Goal: Task Accomplishment & Management: Complete application form

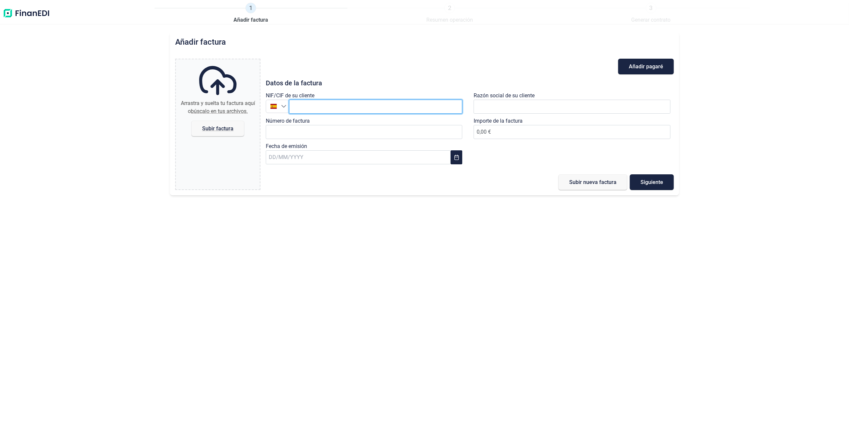
click at [382, 108] on input "text" at bounding box center [376, 107] width 174 height 14
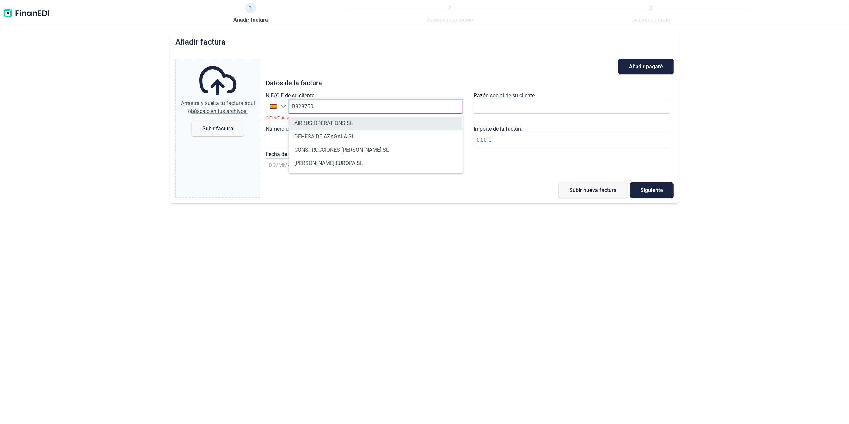
type input "B828750"
click at [337, 124] on li "AIRBUS OPERATIONS SL" at bounding box center [376, 123] width 174 height 13
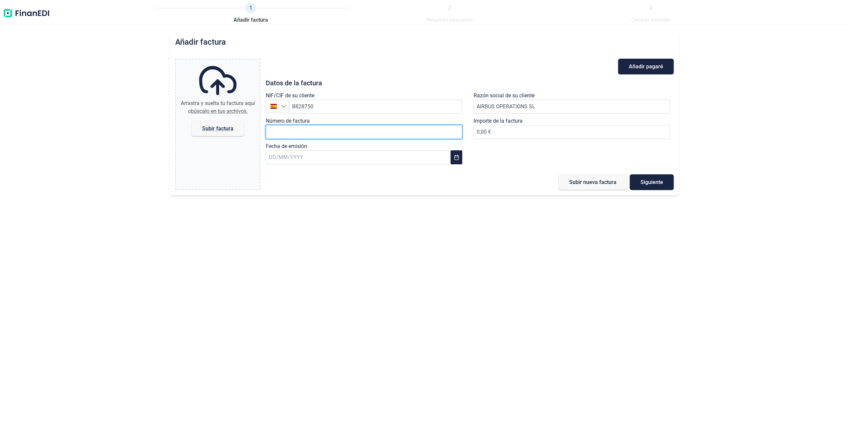
click at [315, 134] on input "Número de factura" at bounding box center [364, 132] width 197 height 14
type input "2018611718"
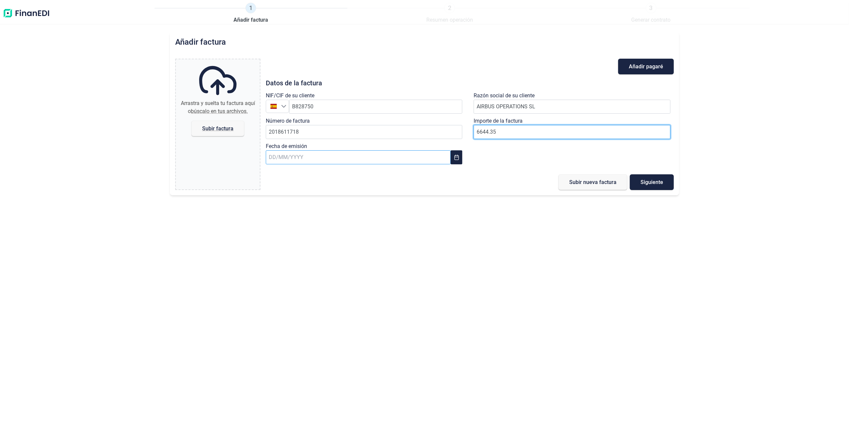
type input "6644.35"
click at [393, 162] on input "text" at bounding box center [358, 157] width 185 height 14
click at [279, 172] on button "Previous Month" at bounding box center [276, 175] width 11 height 11
click at [385, 280] on span "29" at bounding box center [384, 283] width 13 height 13
click at [219, 131] on span "Subir factura" at bounding box center [218, 129] width 53 height 16
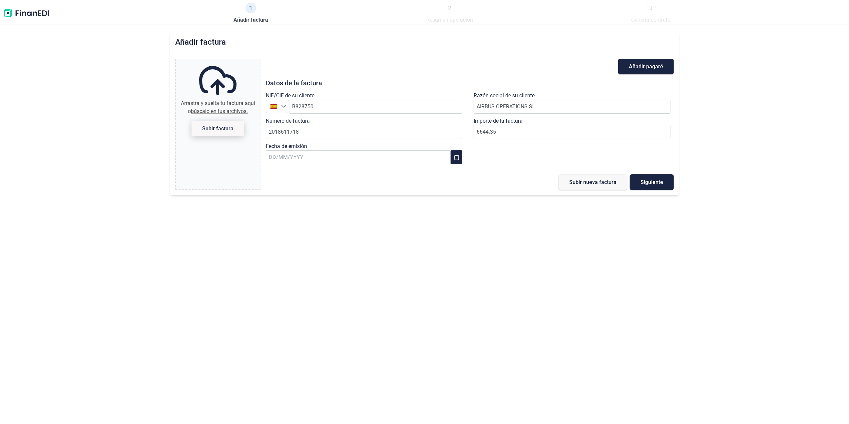
click at [219, 61] on input "Arrastra y suelta tu factura aquí o búscalo en tus archivos. Subir factura" at bounding box center [218, 60] width 84 height 2
type input "C:\fakepath\2018611718.pdf"
click at [596, 185] on span "Subir nueva factura" at bounding box center [592, 182] width 47 height 5
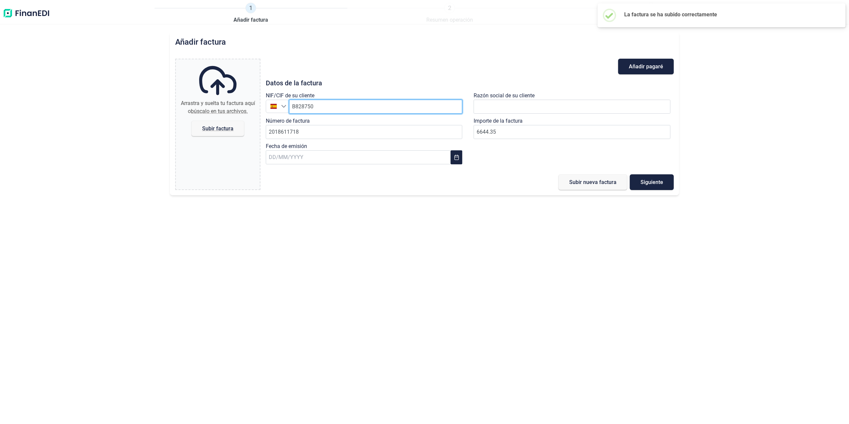
click at [362, 107] on input "B828750" at bounding box center [376, 107] width 174 height 14
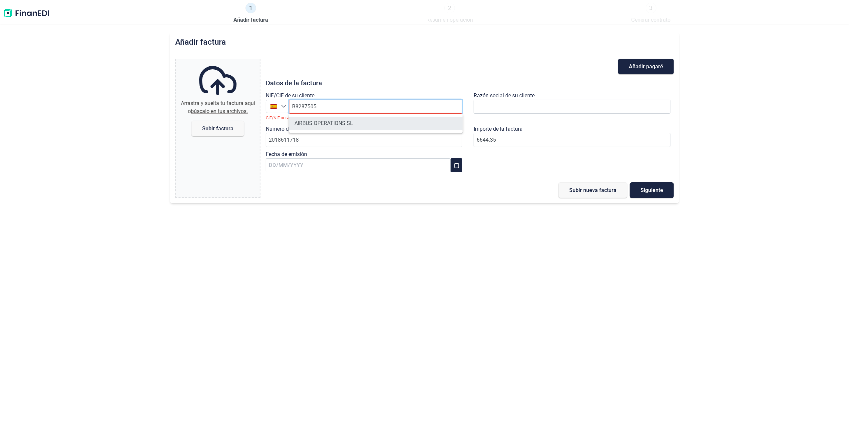
type input "B8287505"
click at [323, 122] on li "AIRBUS OPERATIONS SL" at bounding box center [376, 123] width 174 height 13
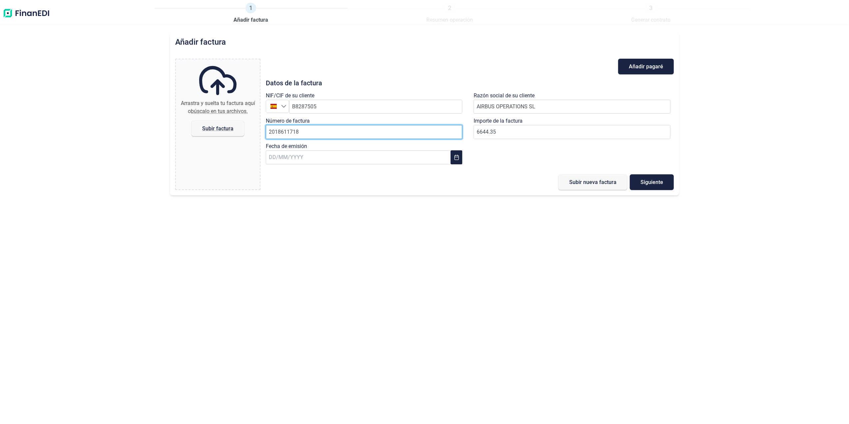
click at [340, 137] on input "2018611718" at bounding box center [364, 132] width 197 height 14
type input "2018611720"
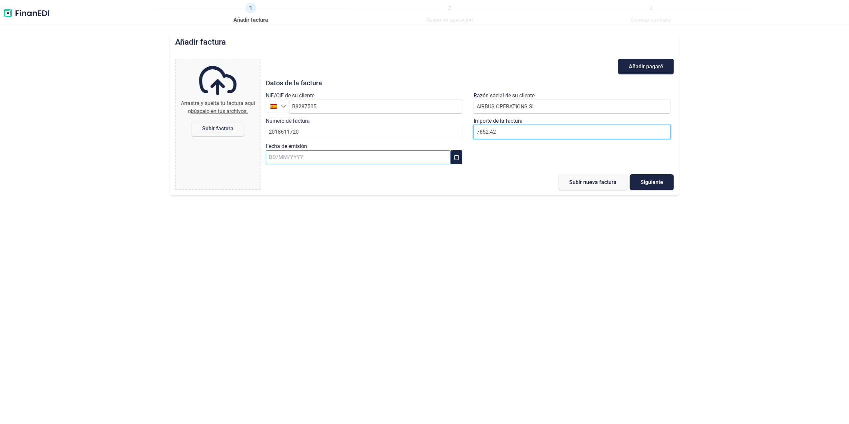
type input "7852.42"
click at [301, 163] on input "text" at bounding box center [358, 157] width 185 height 14
click at [387, 283] on span "29" at bounding box center [384, 283] width 13 height 13
click at [224, 127] on span "Subir factura" at bounding box center [217, 128] width 31 height 5
click at [224, 61] on input "Arrastra y suelta tu factura aquí o búscalo en tus archivos. Subir factura" at bounding box center [218, 60] width 84 height 2
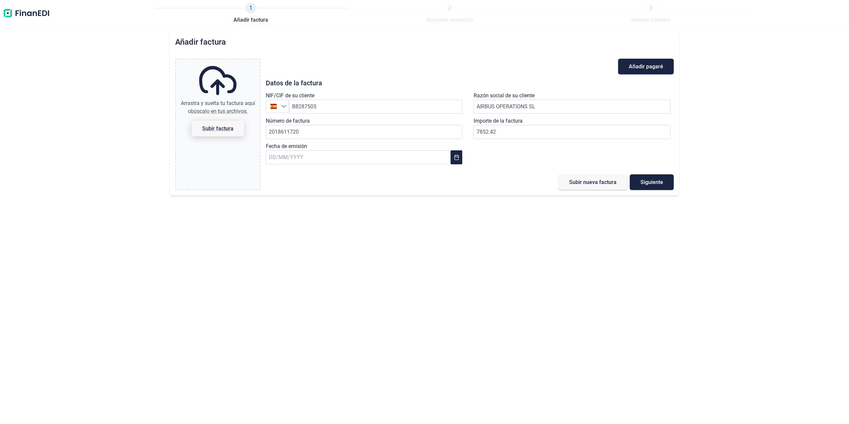
type input "C:\fakepath\2018611720.pdf"
click at [605, 184] on span "Subir nueva factura" at bounding box center [592, 182] width 47 height 5
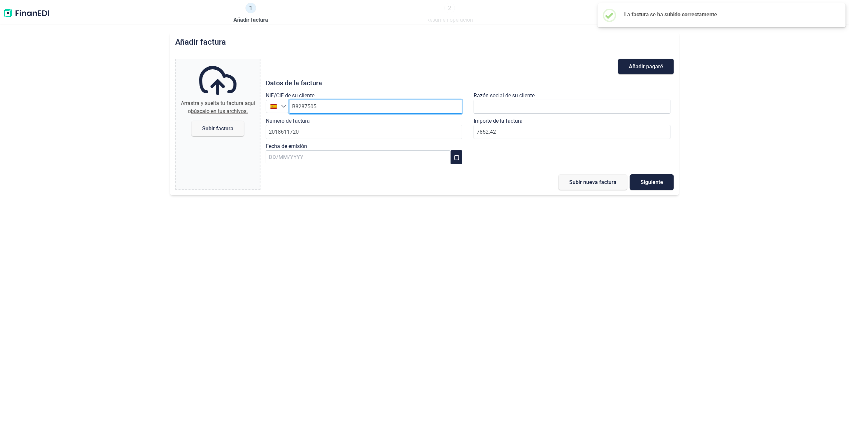
click at [326, 104] on input "B8287505" at bounding box center [376, 107] width 174 height 14
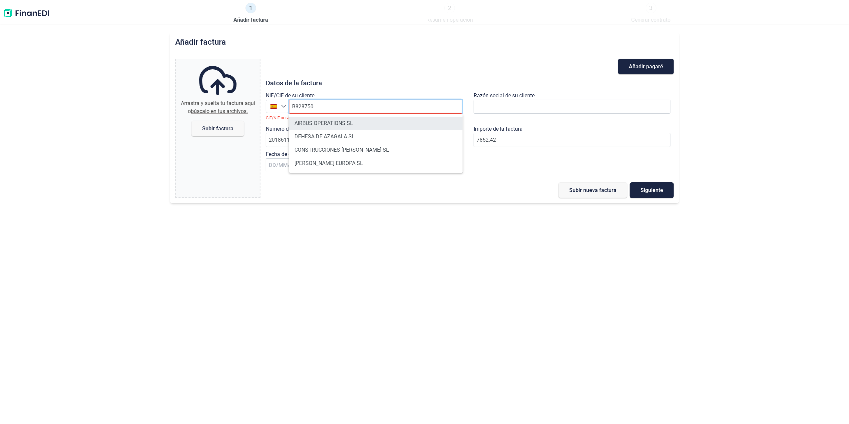
type input "B828750"
click at [346, 125] on li "AIRBUS OPERATIONS SL" at bounding box center [376, 123] width 174 height 13
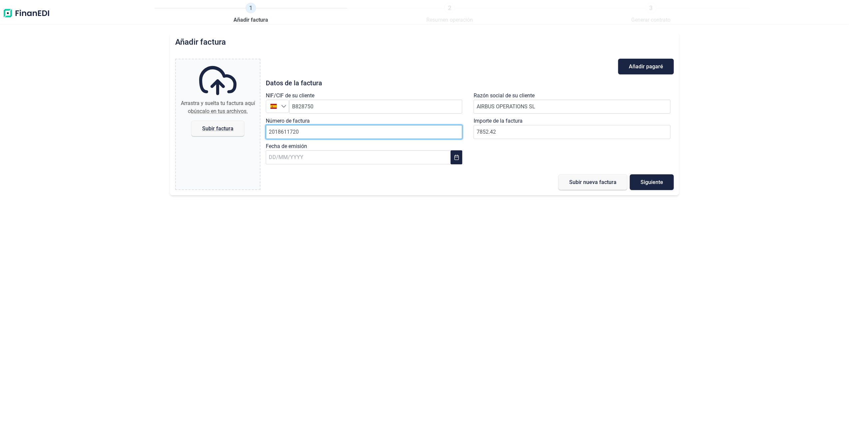
drag, startPoint x: 327, startPoint y: 132, endPoint x: 324, endPoint y: 132, distance: 3.3
click at [327, 132] on input "2018611720" at bounding box center [364, 132] width 197 height 14
type input "2018611793"
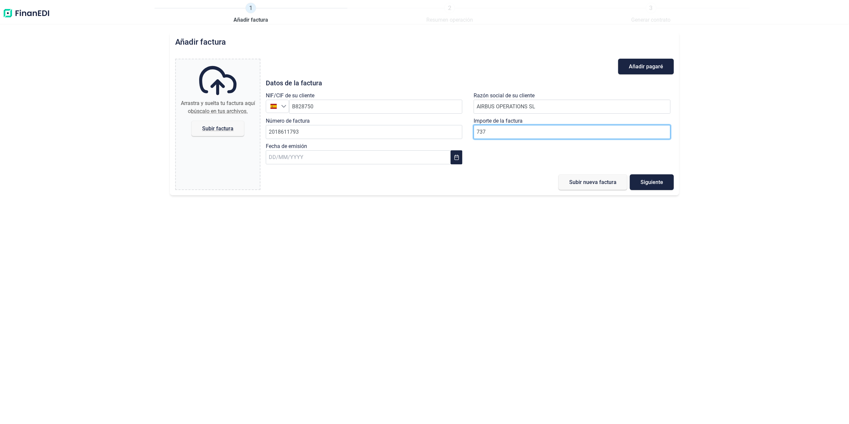
type input "7376"
type input "7376.1"
type input "7376.16"
click at [280, 160] on input "text" at bounding box center [358, 157] width 185 height 14
click at [439, 176] on icon "Next Month" at bounding box center [440, 175] width 5 height 5
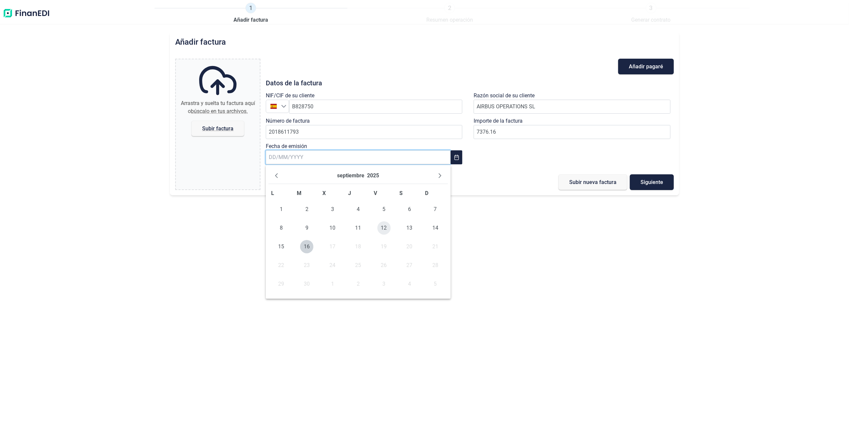
click at [388, 224] on span "12" at bounding box center [384, 227] width 13 height 13
click at [219, 128] on span "Subir factura" at bounding box center [217, 128] width 31 height 5
click at [219, 61] on input "Arrastra y suelta tu factura aquí o búscalo en tus archivos. Subir factura" at bounding box center [218, 60] width 84 height 2
type input "C:\fakepath\2018611793.pdf"
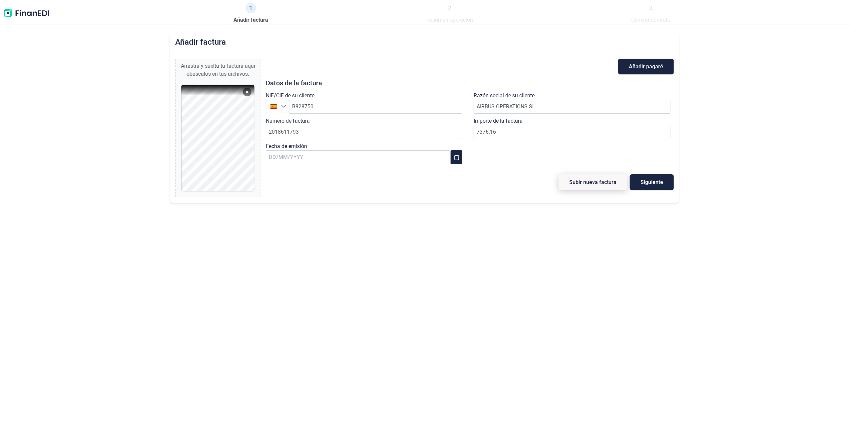
click at [604, 185] on span "Subir nueva factura" at bounding box center [592, 182] width 47 height 5
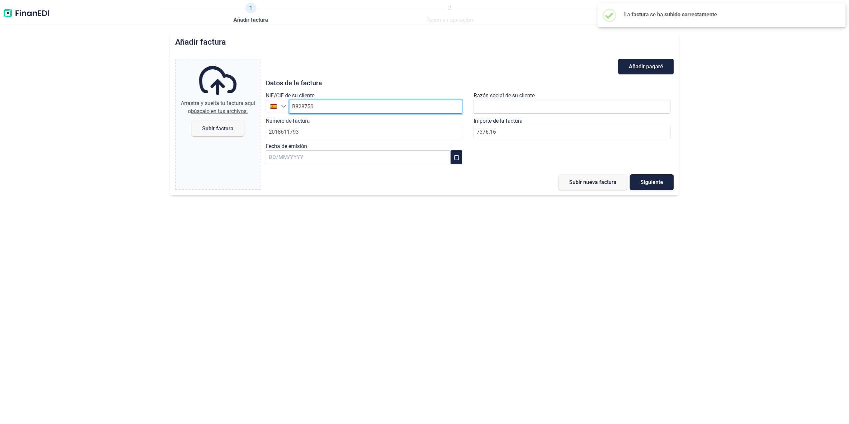
click at [331, 103] on input "B828750" at bounding box center [376, 107] width 174 height 14
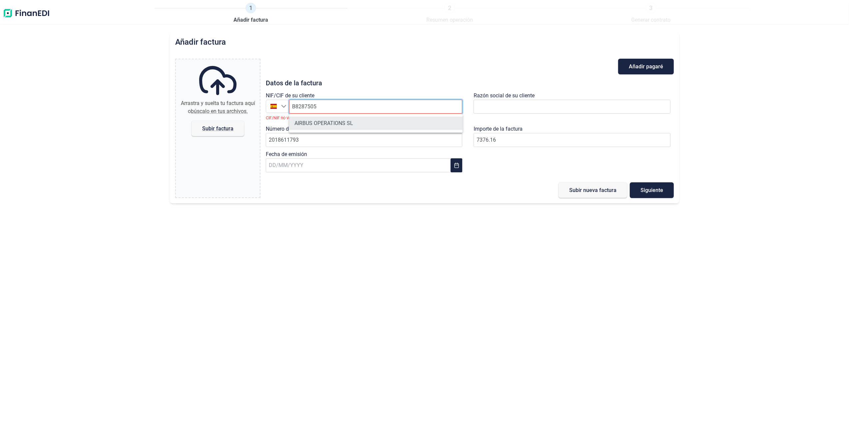
type input "B8287505"
click at [358, 123] on li "AIRBUS OPERATIONS SL" at bounding box center [376, 123] width 174 height 13
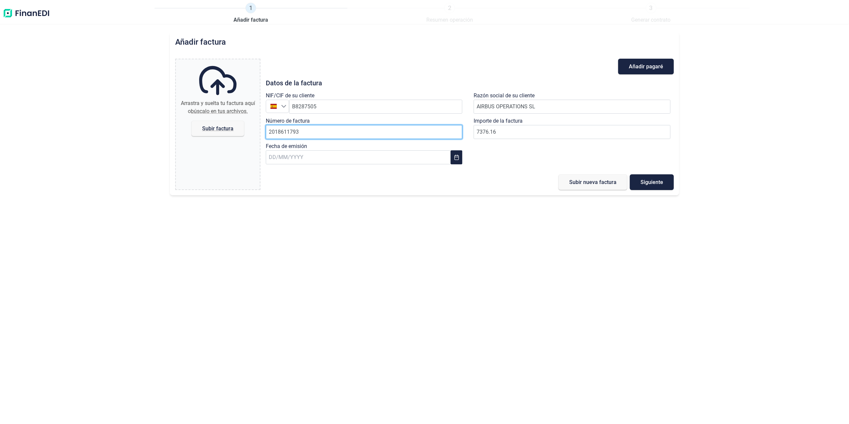
click at [337, 134] on input "2018611793" at bounding box center [364, 132] width 197 height 14
type input "2018611799"
click at [368, 166] on div "Fecha de emisión" at bounding box center [366, 154] width 200 height 25
drag, startPoint x: 363, startPoint y: 160, endPoint x: 355, endPoint y: 157, distance: 9.2
click at [363, 160] on input "text" at bounding box center [358, 157] width 185 height 14
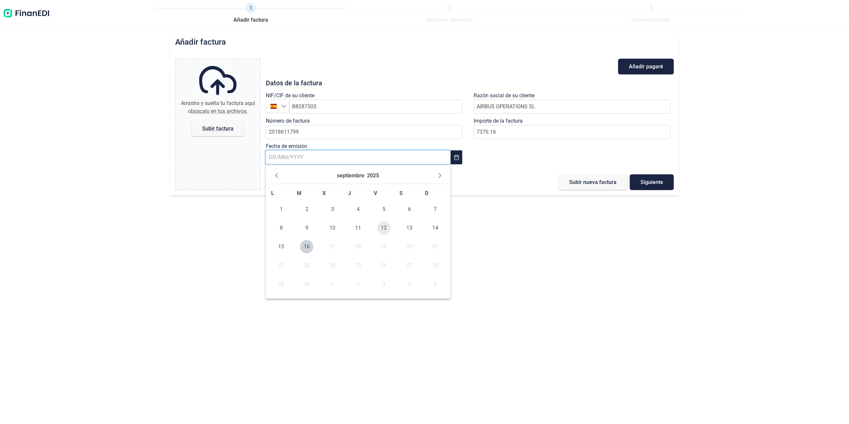
click at [382, 225] on span "12" at bounding box center [384, 227] width 13 height 13
type input "2617.47"
click at [209, 128] on span "Subir factura" at bounding box center [217, 128] width 31 height 5
click at [209, 61] on input "Arrastra y suelta tu factura aquí o búscalo en tus archivos. Subir factura" at bounding box center [218, 60] width 84 height 2
type input "C:\fakepath\2018611799.pdf"
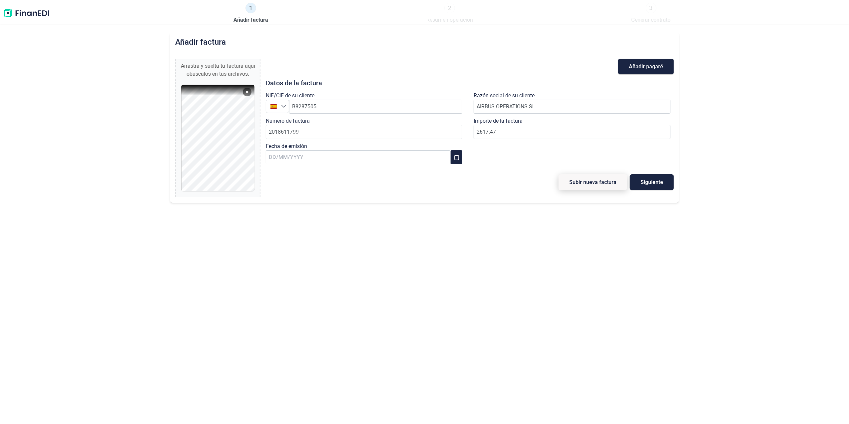
click at [597, 187] on button "Subir nueva factura" at bounding box center [593, 182] width 69 height 16
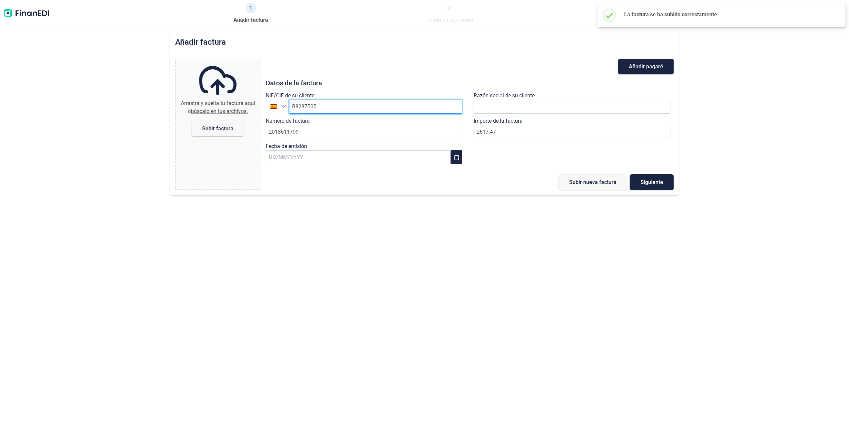
click at [362, 100] on input "B8287505" at bounding box center [376, 107] width 174 height 14
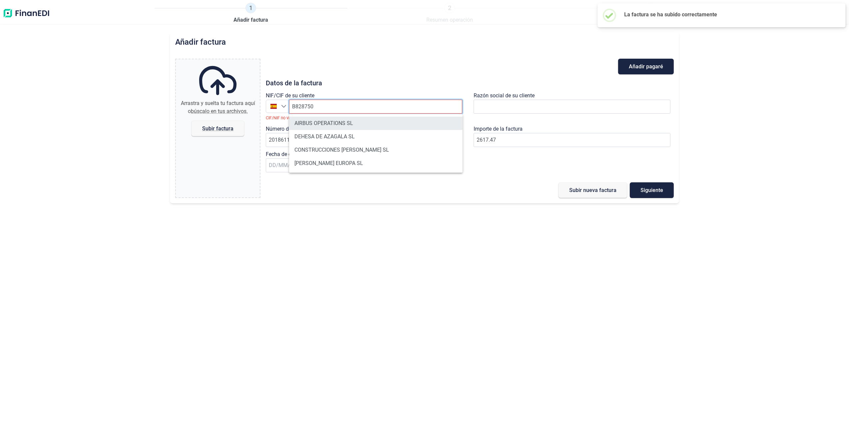
type input "B828750"
click at [355, 123] on li "AIRBUS OPERATIONS SL" at bounding box center [376, 123] width 174 height 13
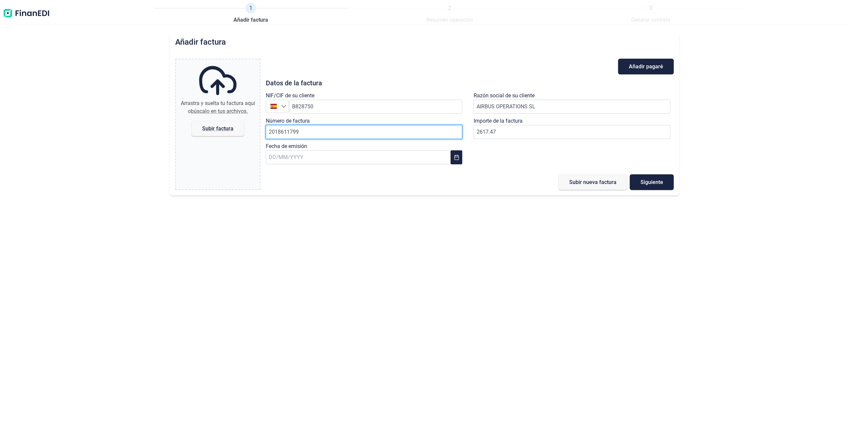
click at [335, 132] on input "2018611799" at bounding box center [364, 132] width 197 height 14
type input "2018611801"
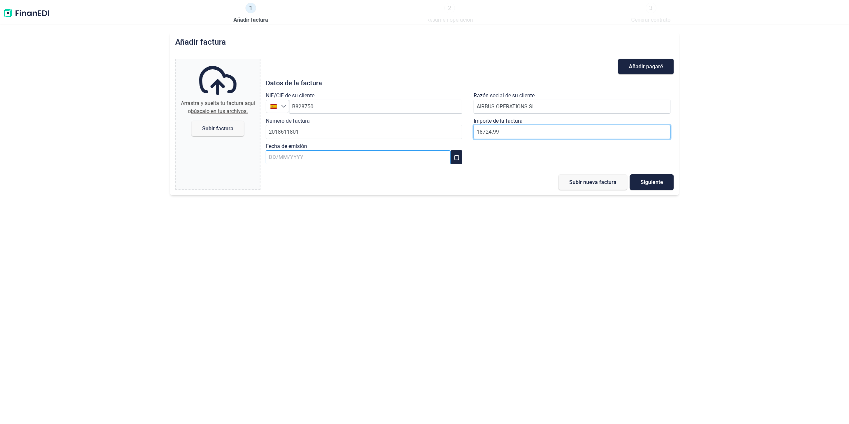
type input "18724.99"
click at [344, 156] on input "text" at bounding box center [358, 157] width 185 height 14
click at [382, 227] on span "12" at bounding box center [384, 227] width 13 height 13
click at [211, 133] on span "Subir factura" at bounding box center [218, 129] width 53 height 16
click at [211, 61] on input "Arrastra y suelta tu factura aquí o búscalo en tus archivos. Subir factura" at bounding box center [218, 60] width 84 height 2
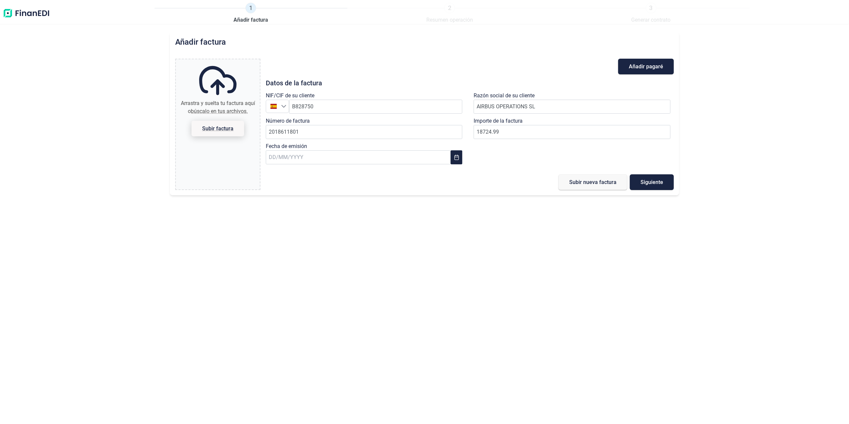
type input "C:\fakepath\2018611801.pdf"
click at [585, 182] on span "Subir nueva factura" at bounding box center [592, 182] width 47 height 5
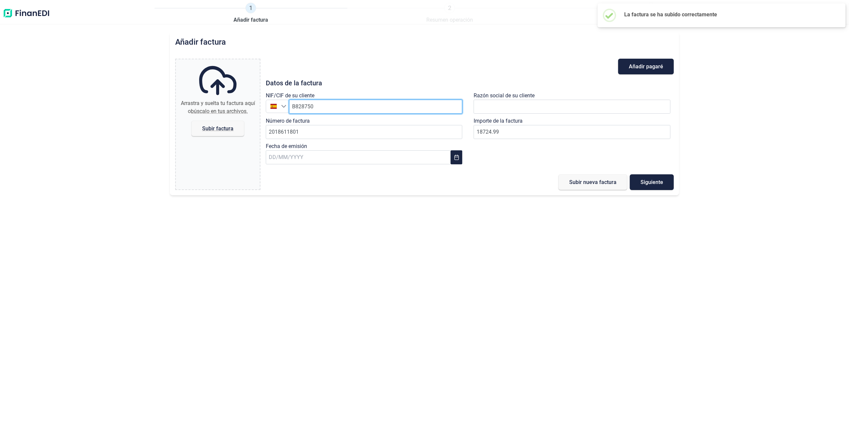
click at [354, 107] on input "B828750" at bounding box center [376, 107] width 174 height 14
type input "B82875055"
click at [335, 122] on li "AIRBUS OPERATIONS SL" at bounding box center [376, 123] width 174 height 13
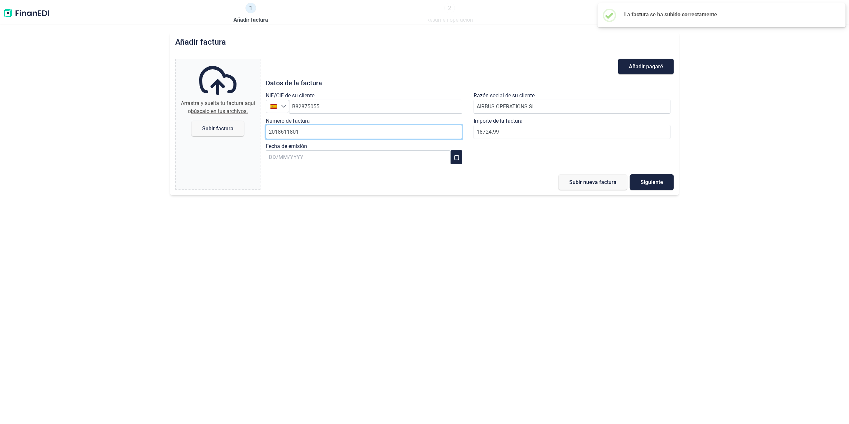
click at [324, 127] on input "2018611801" at bounding box center [364, 132] width 197 height 14
type input "2018611802"
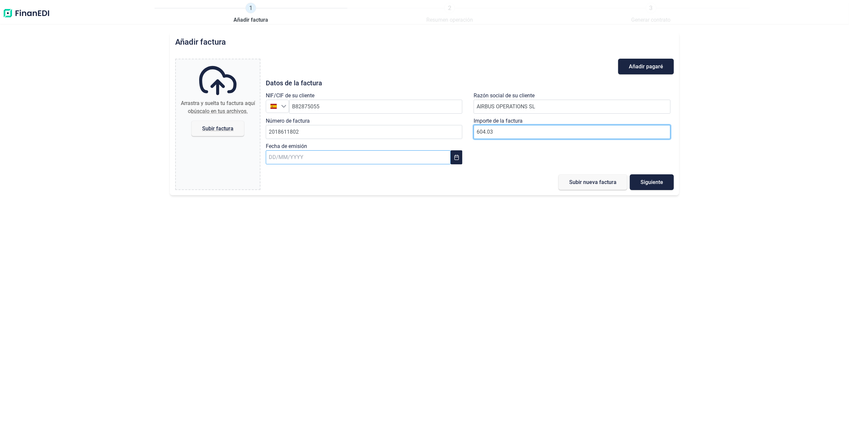
type input "604.03"
click at [300, 159] on input "text" at bounding box center [358, 157] width 185 height 14
click at [387, 226] on span "12" at bounding box center [384, 227] width 13 height 13
click at [216, 129] on span "Subir factura" at bounding box center [217, 128] width 31 height 5
click at [216, 61] on input "Arrastra y suelta tu factura aquí o búscalo en tus archivos. Subir factura" at bounding box center [218, 60] width 84 height 2
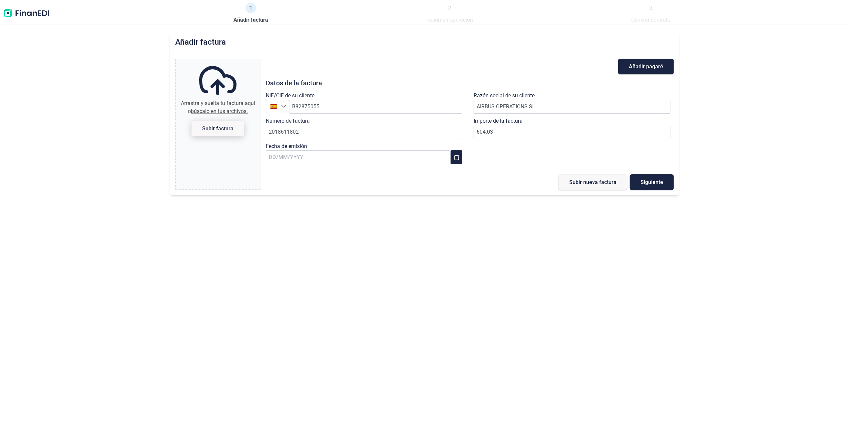
type input "C:\fakepath\2018611802.pdf"
click at [587, 188] on button "Subir nueva factura" at bounding box center [593, 182] width 69 height 16
click at [23, 15] on img at bounding box center [26, 13] width 47 height 21
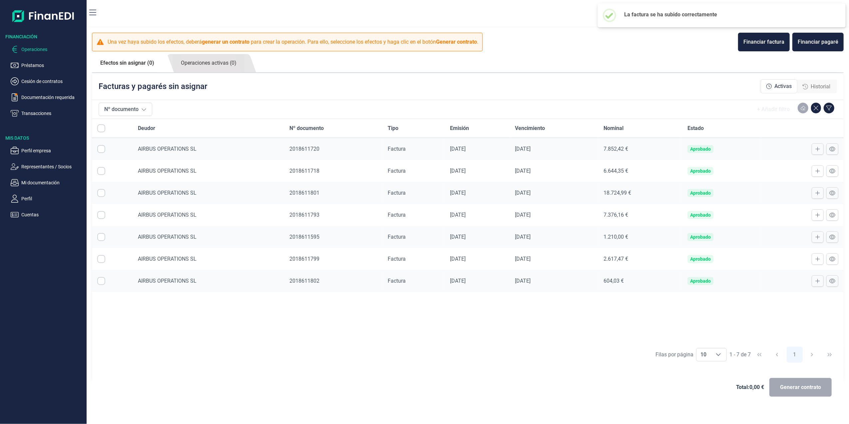
checkbox input "true"
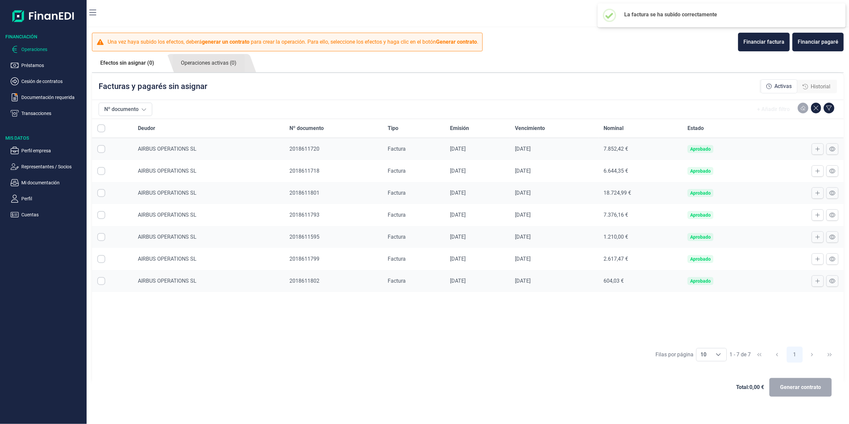
checkbox input "true"
